Goal: Information Seeking & Learning: Learn about a topic

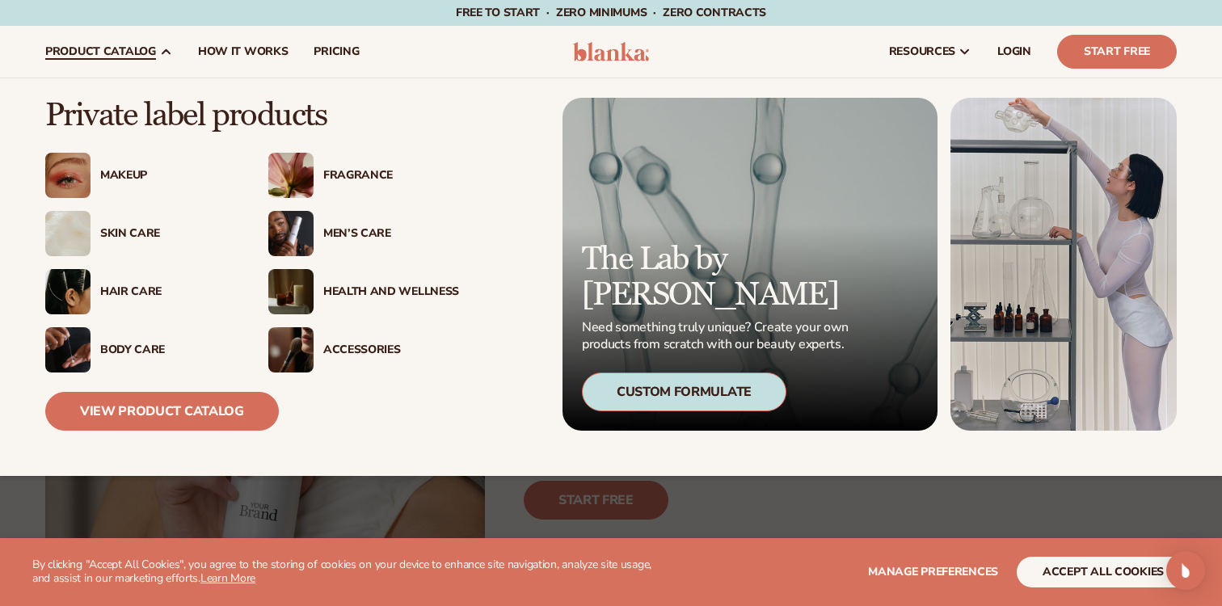
click at [116, 178] on div "Makeup" at bounding box center [168, 176] width 136 height 14
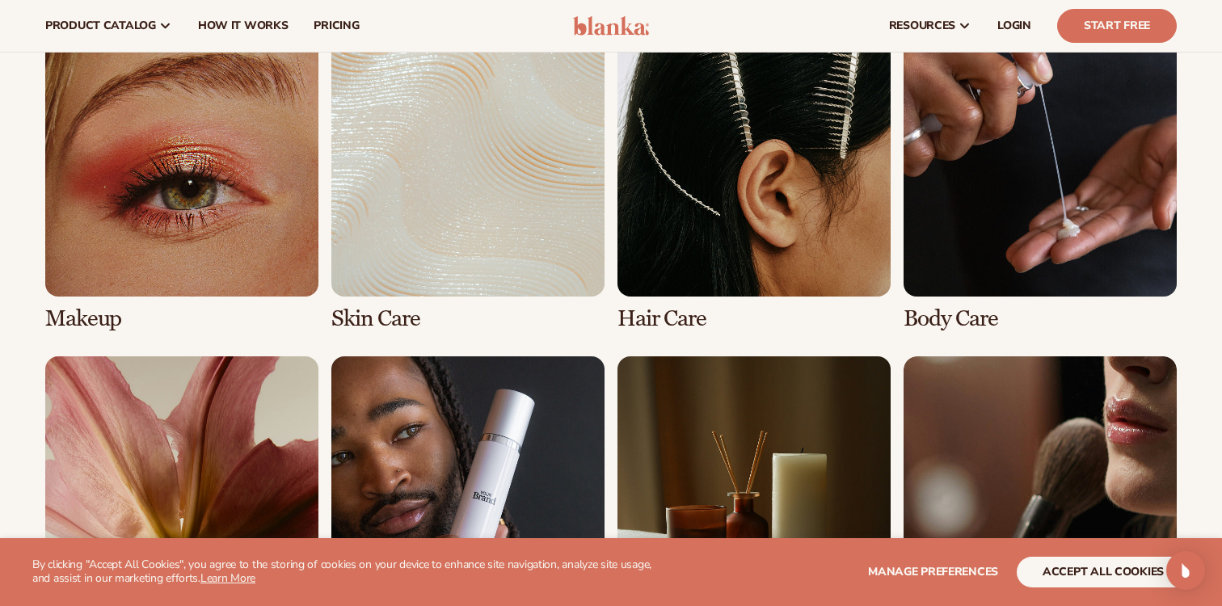
scroll to position [1045, 0]
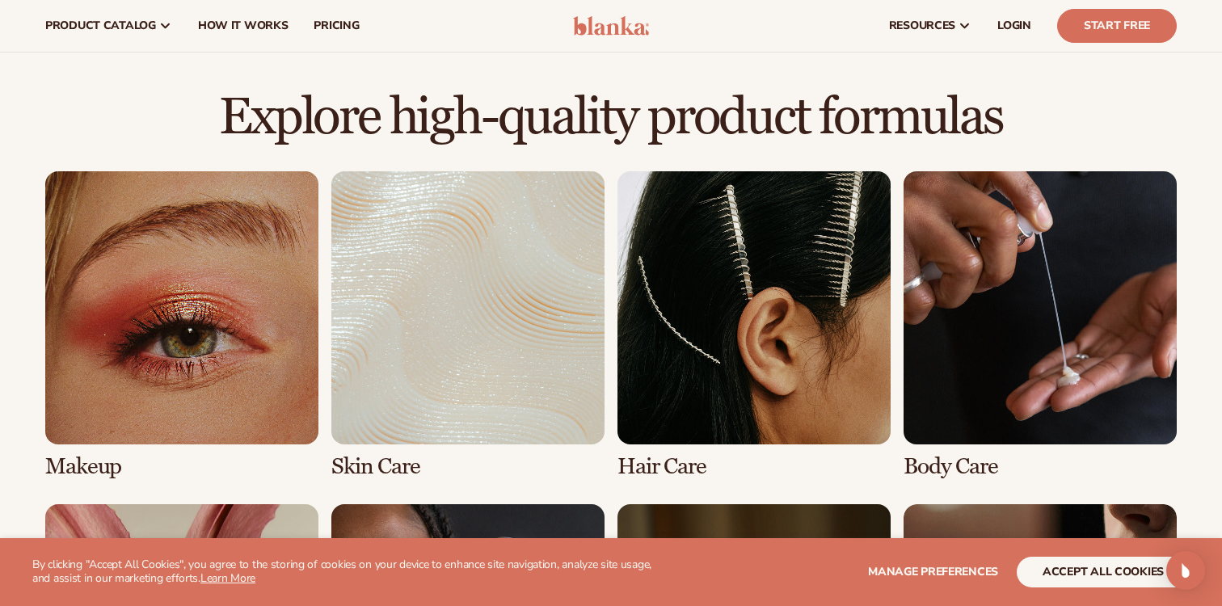
click at [165, 247] on link "1 / 8" at bounding box center [181, 325] width 273 height 308
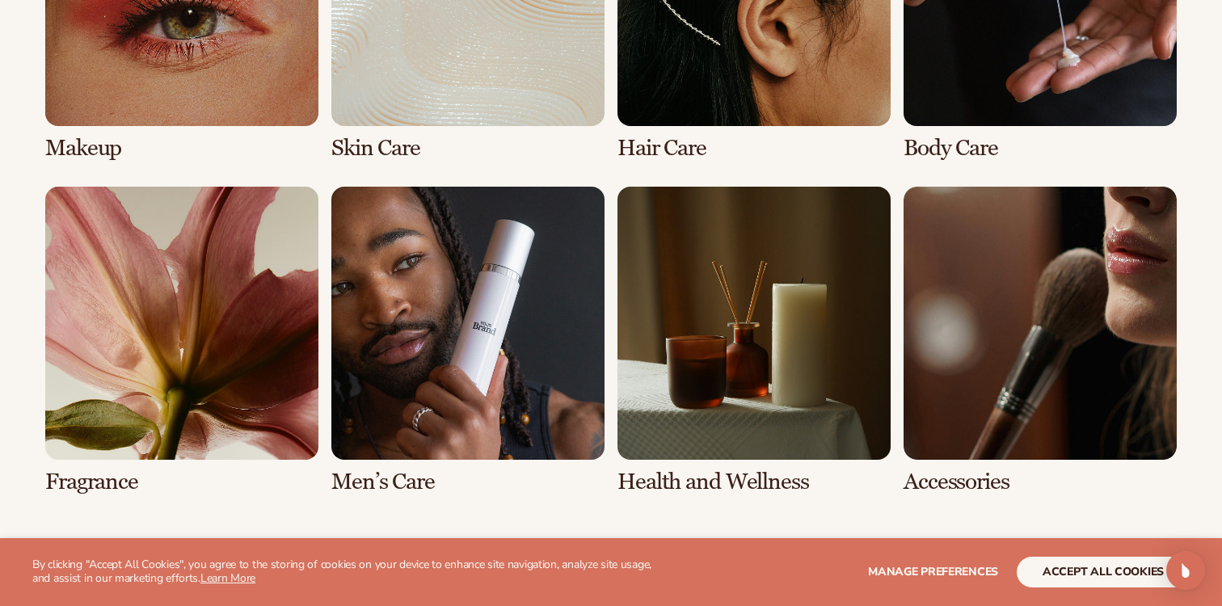
scroll to position [1554, 0]
